Goal: Information Seeking & Learning: Learn about a topic

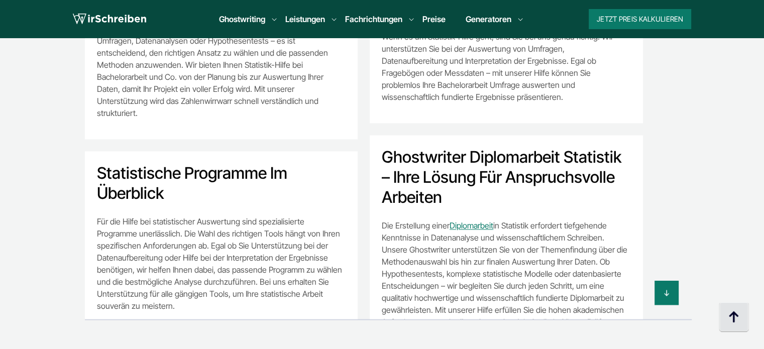
click at [745, 319] on img at bounding box center [734, 317] width 30 height 30
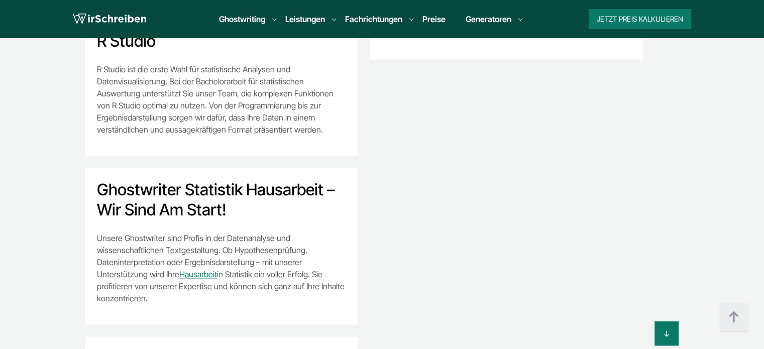
scroll to position [478, 0]
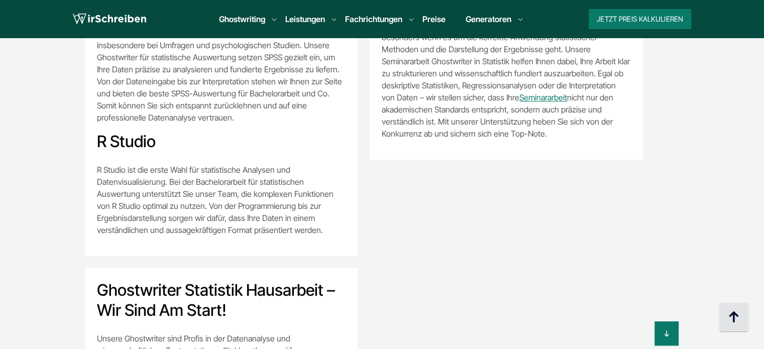
click at [733, 325] on img at bounding box center [734, 317] width 30 height 30
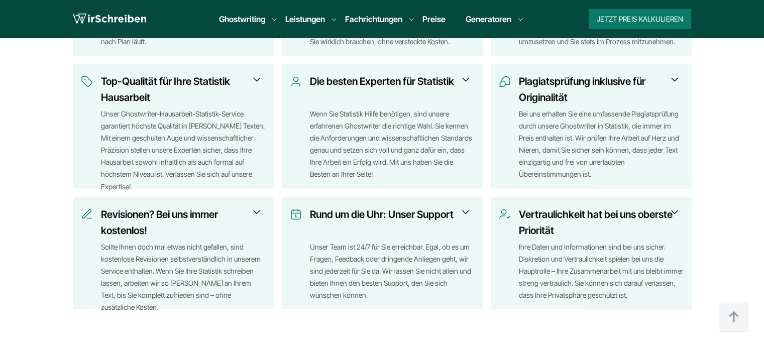
scroll to position [1758, 0]
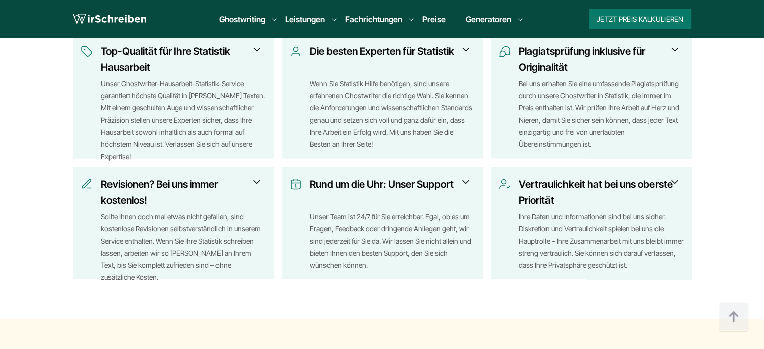
click at [464, 186] on span at bounding box center [465, 182] width 12 height 12
click at [466, 182] on span at bounding box center [465, 182] width 12 height 12
click at [254, 186] on span at bounding box center [257, 182] width 12 height 12
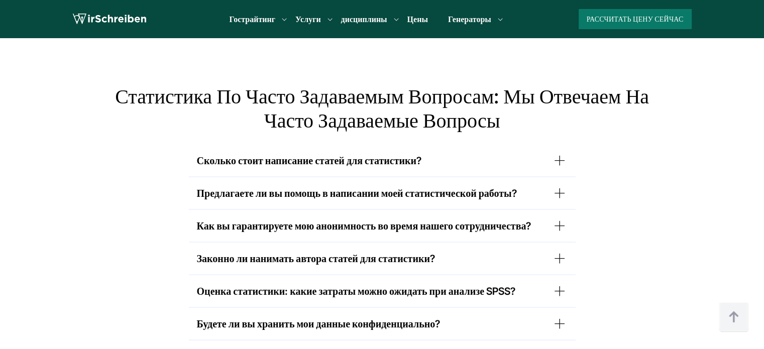
scroll to position [6084, 0]
click at [280, 159] on font "Сколько стоит написание статей для статистики?" at bounding box center [309, 160] width 225 height 12
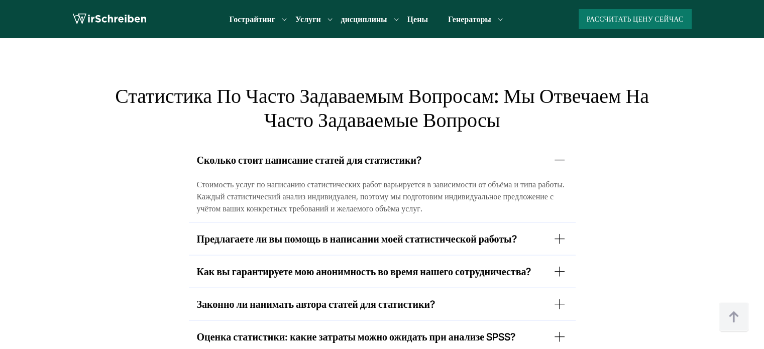
click at [421, 22] on font "Цены" at bounding box center [417, 19] width 21 height 10
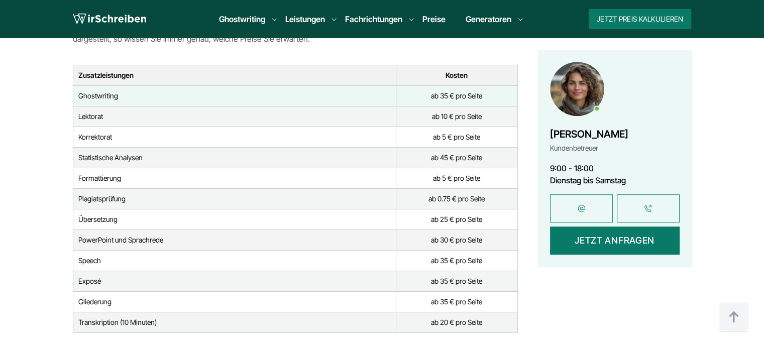
scroll to position [4621, 0]
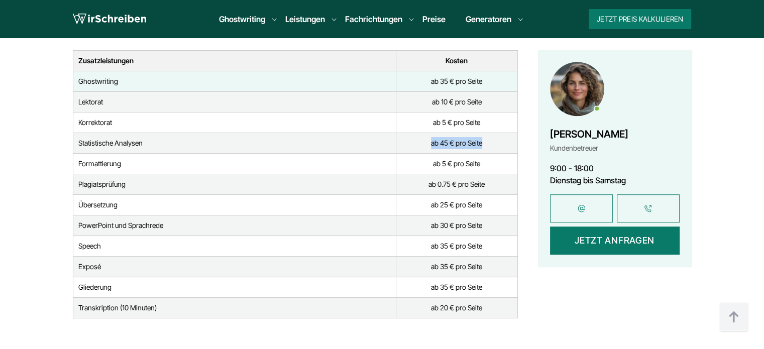
drag, startPoint x: 483, startPoint y: 112, endPoint x: 426, endPoint y: 115, distance: 57.3
click at [426, 133] on td "ab 45 € pro Seite" at bounding box center [456, 143] width 121 height 21
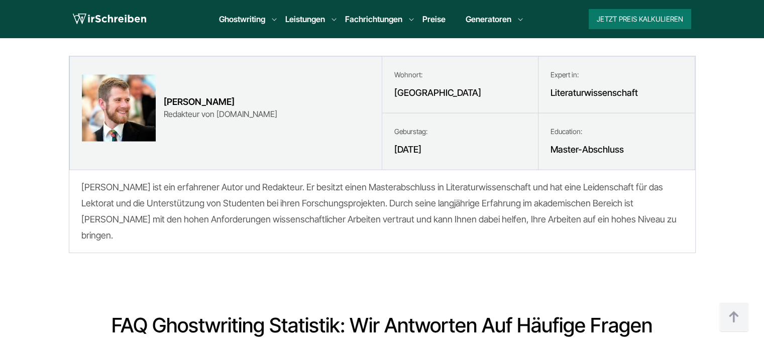
scroll to position [5989, 0]
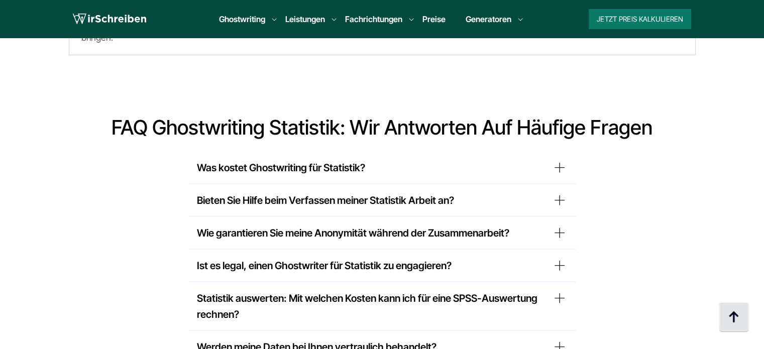
click at [734, 315] on img at bounding box center [734, 317] width 30 height 30
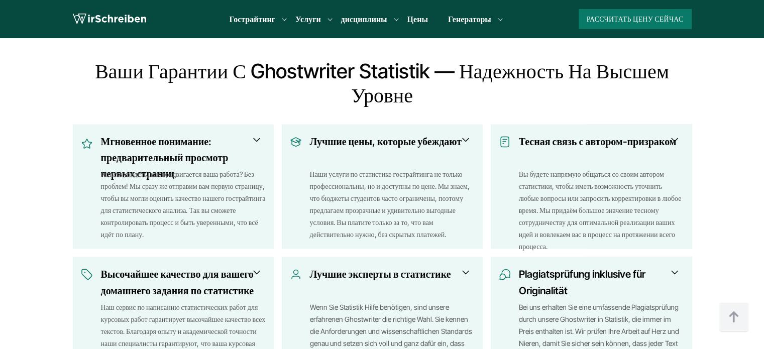
scroll to position [1703, 0]
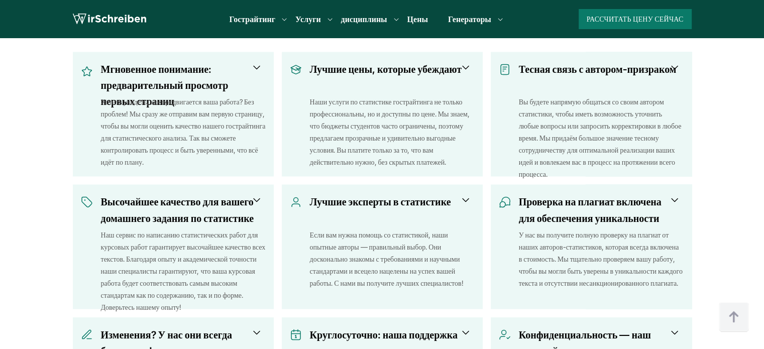
click at [251, 112] on font "Хотите увидеть, как продвигается ваша работа? Без проблем! Мы сразу же отправим…" at bounding box center [183, 131] width 165 height 69
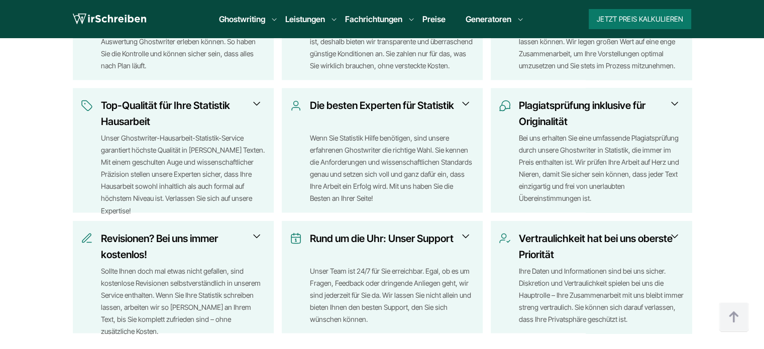
scroll to position [1607, 0]
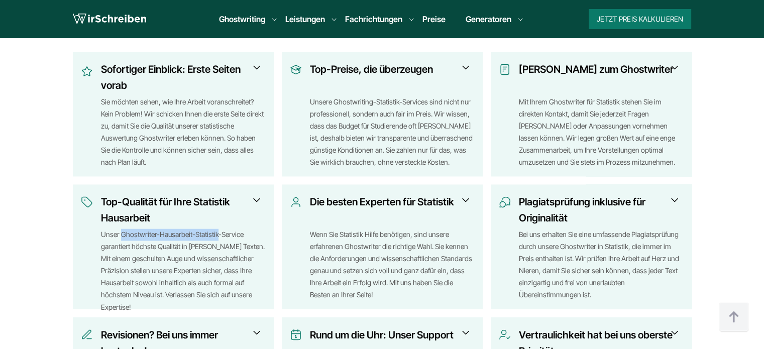
drag, startPoint x: 217, startPoint y: 235, endPoint x: 123, endPoint y: 235, distance: 94.9
click at [123, 235] on div "Unser Ghostwriter-Hausarbeit-Statistik-Service garantiert höchste Qualität in a…" at bounding box center [183, 264] width 165 height 72
copy div "Ghostwriter-Hausarbeit-Statistik"
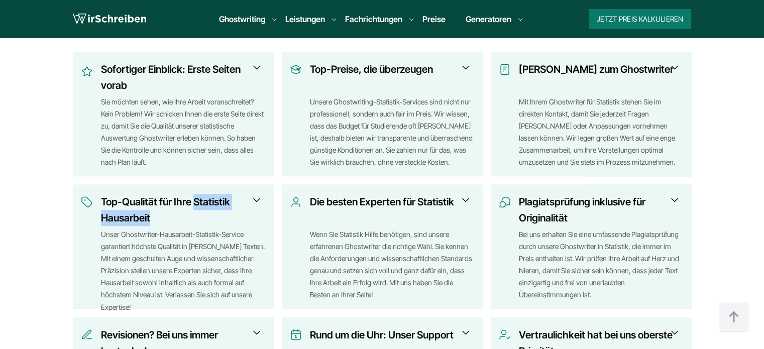
drag, startPoint x: 193, startPoint y: 202, endPoint x: 159, endPoint y: 217, distance: 37.8
click at [159, 217] on h3 "Top-Qualität für Ihre Statistik Hausarbeit" at bounding box center [180, 210] width 158 height 32
copy h3 "Statistik Hausarbeit"
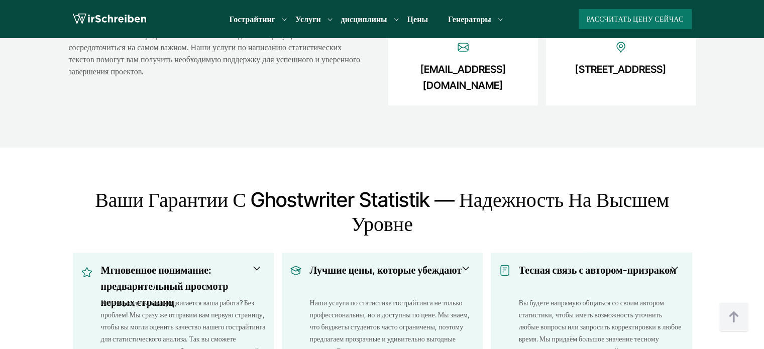
scroll to position [1406, 0]
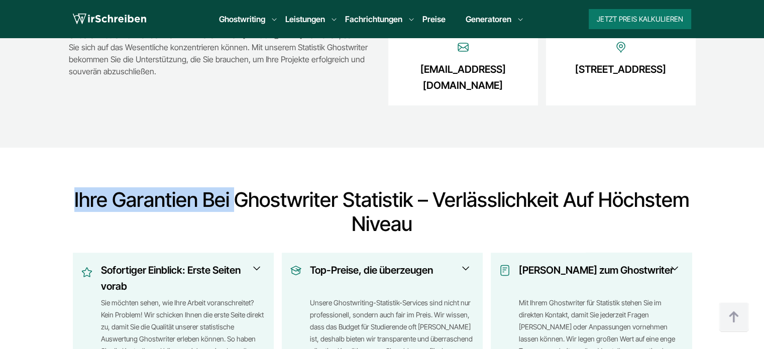
drag, startPoint x: 72, startPoint y: 201, endPoint x: 237, endPoint y: 196, distance: 164.3
click at [237, 196] on h2 "Ihre Garantien bei Ghostwriter Statistik – Verlässlichkeit auf höchstem Niveau" at bounding box center [382, 212] width 627 height 48
copy h2 "Ihre Garantien bei"
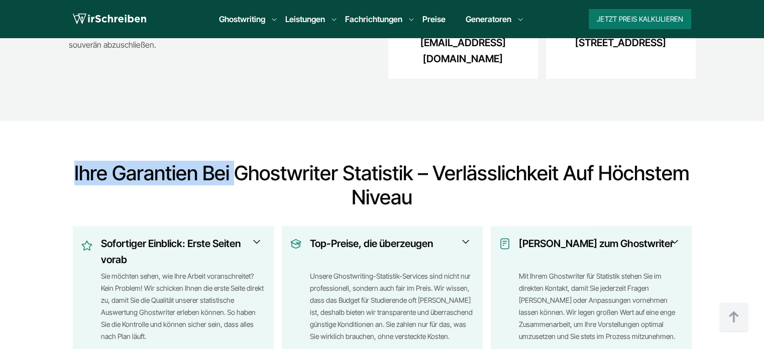
scroll to position [1456, 0]
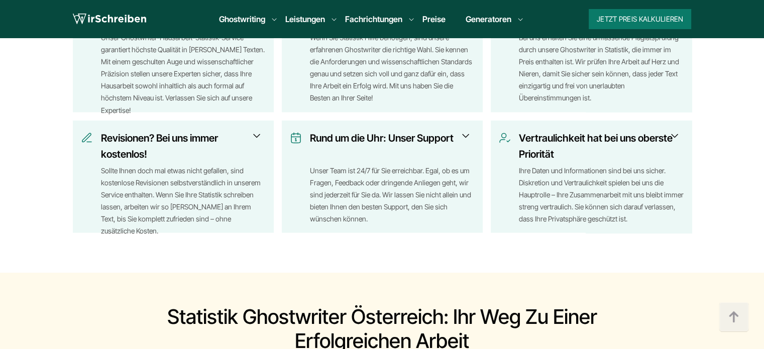
scroll to position [1707, 0]
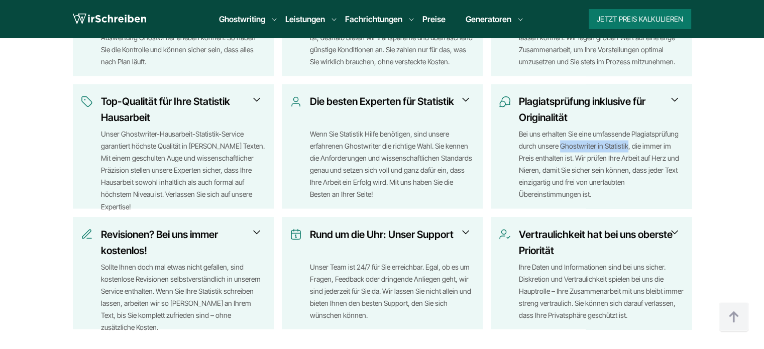
copy div "Ghostwriter in Statistik"
drag, startPoint x: 626, startPoint y: 144, endPoint x: 562, endPoint y: 146, distance: 64.3
click at [562, 146] on div "Bei uns erhalten Sie eine umfassende Plagiatsprüfung durch unsere Ghostwriter i…" at bounding box center [601, 164] width 165 height 72
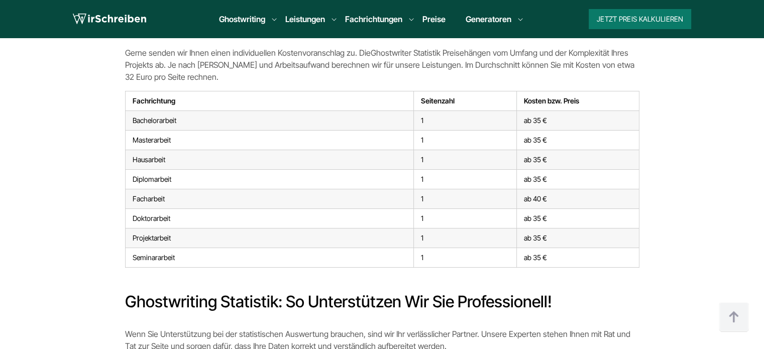
scroll to position [2599, 0]
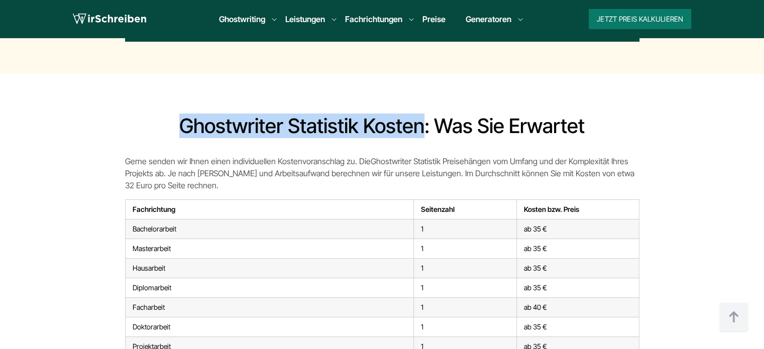
copy h2 "Ghostwriter Statistik Kosten"
drag, startPoint x: 422, startPoint y: 123, endPoint x: 183, endPoint y: 127, distance: 239.1
click at [183, 127] on h2 "Ghostwriter Statistik Kosten: Was Sie erwartet" at bounding box center [382, 126] width 514 height 24
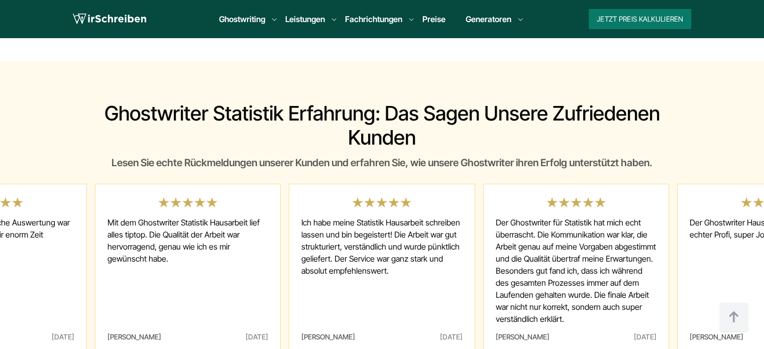
scroll to position [3202, 0]
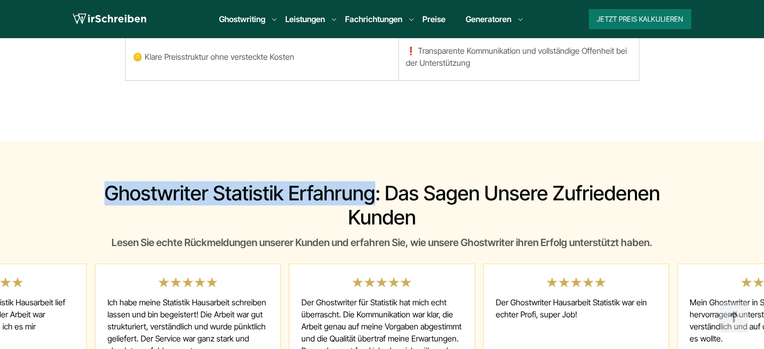
copy h2 "Ghostwriter Statistik Erfahrung"
drag, startPoint x: 376, startPoint y: 196, endPoint x: 104, endPoint y: 184, distance: 271.4
click at [104, 184] on h2 "Ghostwriter Statistik Erfahrung: Das sagen unsere zufriedenen Kunden" at bounding box center [382, 205] width 627 height 48
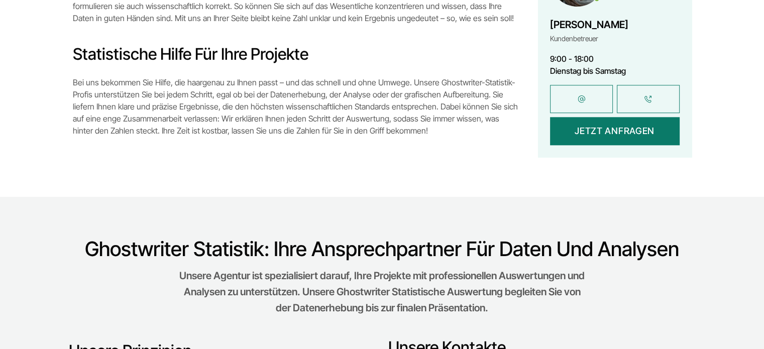
scroll to position [0, 0]
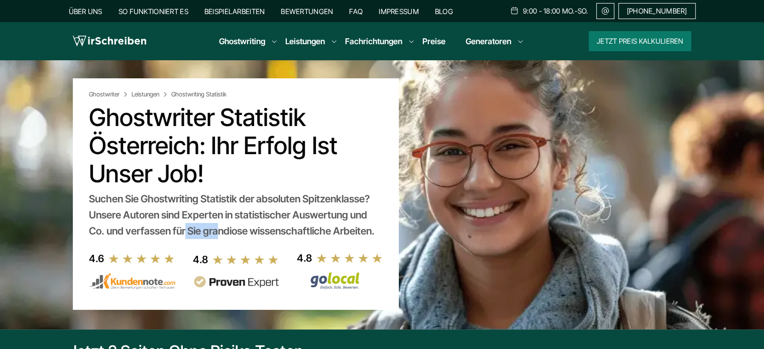
drag, startPoint x: 369, startPoint y: 216, endPoint x: 106, endPoint y: 232, distance: 262.6
click at [106, 232] on div "Suchen Sie Ghostwriting Statistik der absoluten Spitzenklasse? Unsere Autoren s…" at bounding box center [235, 215] width 293 height 48
copy div "und Co."
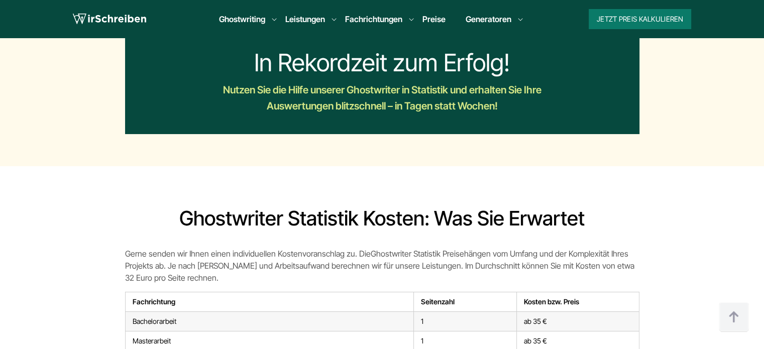
scroll to position [2410, 0]
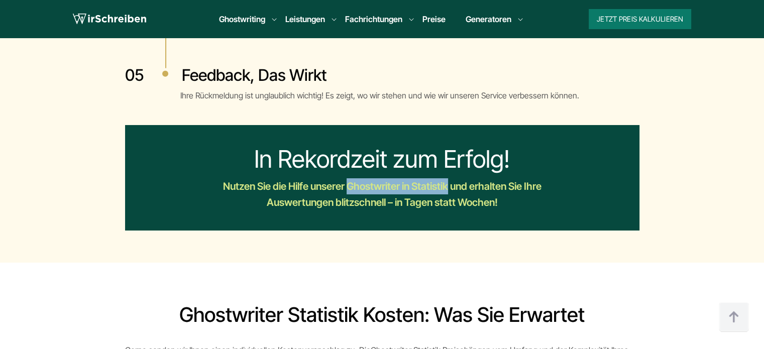
copy div "Ghostwriter in Statistik"
drag, startPoint x: 448, startPoint y: 185, endPoint x: 349, endPoint y: 183, distance: 99.9
click at [349, 183] on div "Nutzen Sie die Hilfe unserer Ghostwriter in Statistik und erhalten Sie Ihre Aus…" at bounding box center [382, 194] width 364 height 32
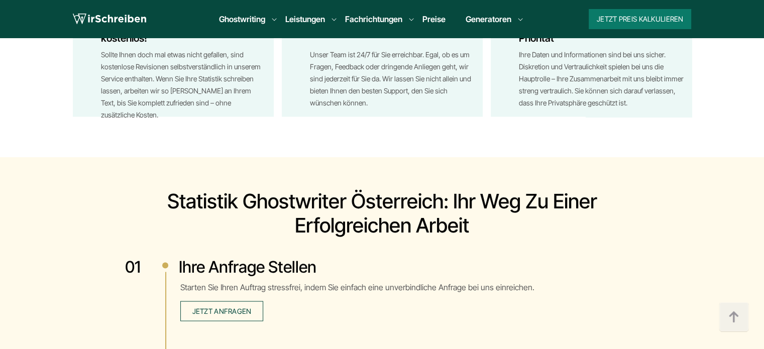
scroll to position [1943, 0]
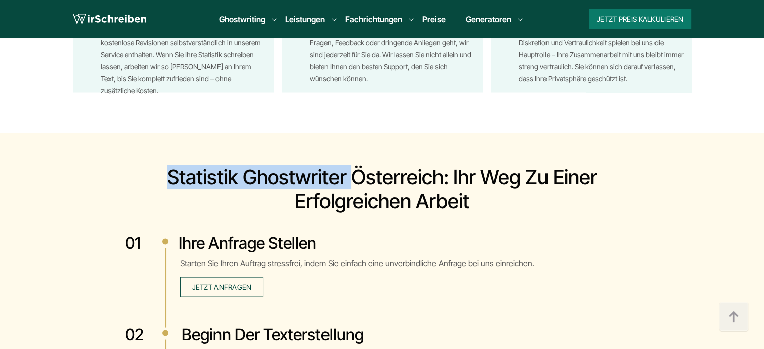
drag, startPoint x: 167, startPoint y: 176, endPoint x: 349, endPoint y: 186, distance: 182.6
click at [349, 186] on h2 "Statistik Ghostwriter Österreich: Ihr Weg zu einer erfolgreichen Arbeit" at bounding box center [382, 189] width 514 height 48
copy h2 "Statistik Ghostwriter"
drag, startPoint x: 170, startPoint y: 176, endPoint x: 345, endPoint y: 178, distance: 175.3
click at [345, 178] on h2 "Statistik Ghostwriter Österreich: Ihr Weg zu einer erfolgreichen Arbeit" at bounding box center [382, 189] width 514 height 48
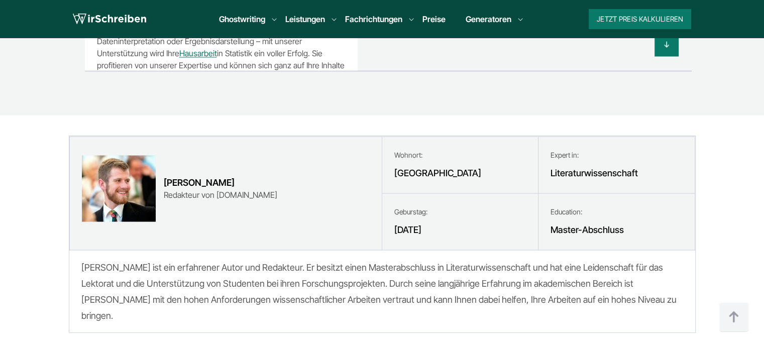
scroll to position [5860, 0]
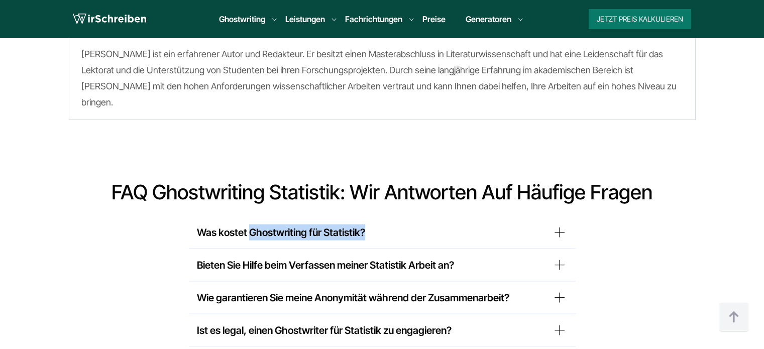
copy summary "Ghostwriting für Statistik?"
drag, startPoint x: 366, startPoint y: 209, endPoint x: 252, endPoint y: 214, distance: 114.1
click at [252, 224] on summary "Was kostet Ghostwriting für Statistik?" at bounding box center [382, 232] width 371 height 16
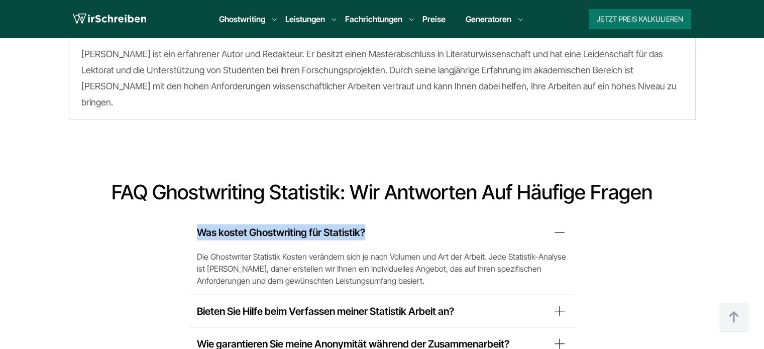
drag, startPoint x: 193, startPoint y: 212, endPoint x: 369, endPoint y: 214, distance: 176.3
click at [369, 216] on div "Was kostet Ghostwriting für Statistik? Die Ghostwriter Statistik Kosten verände…" at bounding box center [382, 255] width 387 height 79
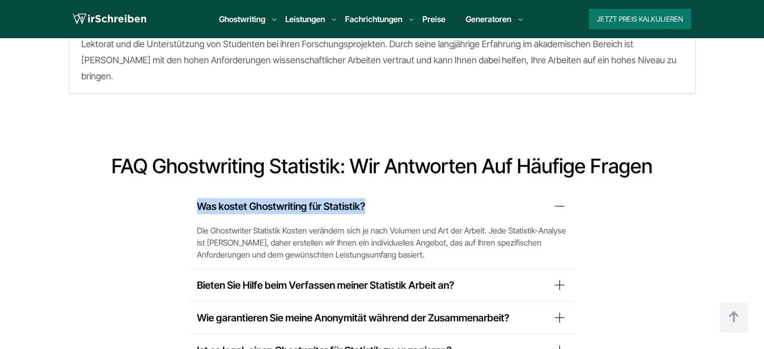
scroll to position [5911, 0]
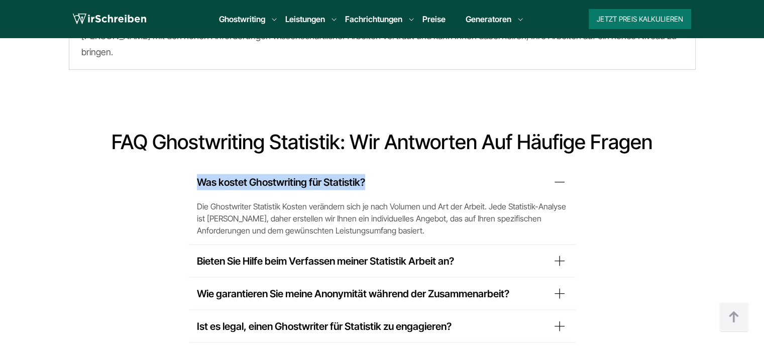
click at [566, 174] on summary "Was kostet Ghostwriting für Statistik?" at bounding box center [382, 182] width 371 height 16
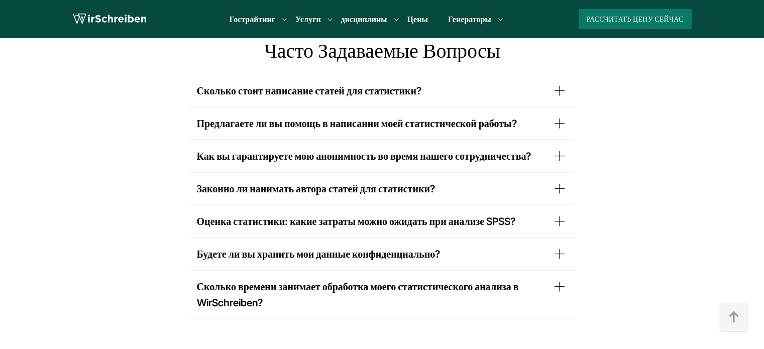
scroll to position [6011, 0]
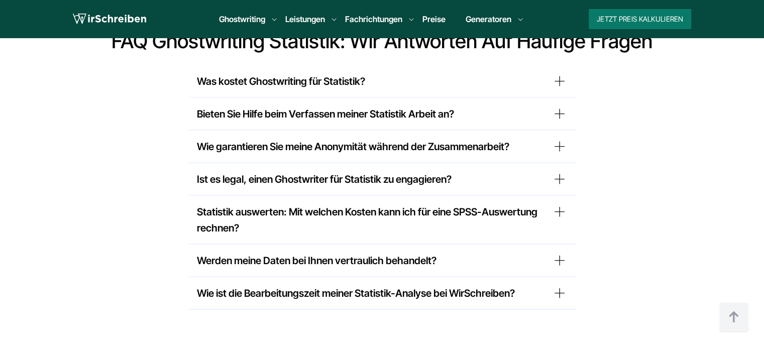
click at [56, 68] on div "FAQ Ghostwriting Statistik: Wir antworten auf häufige Fragen Was kostet Ghostwr…" at bounding box center [382, 169] width 764 height 281
